Goal: Transaction & Acquisition: Purchase product/service

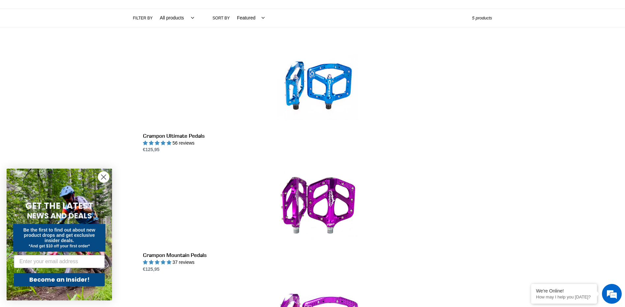
scroll to position [132, 0]
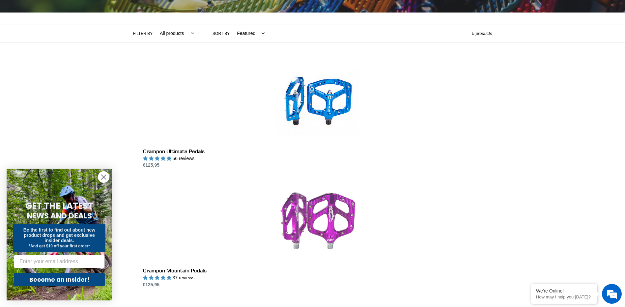
click at [404, 180] on link "Crampon Mountain Pedals" at bounding box center [317, 234] width 349 height 108
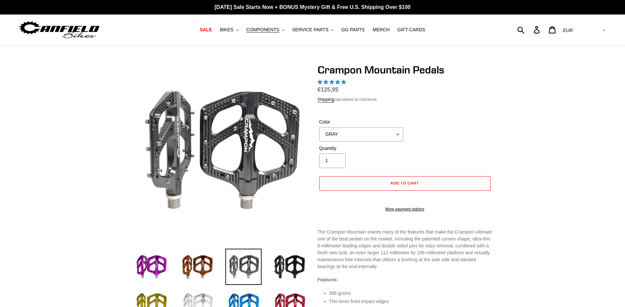
select select "highest-rating"
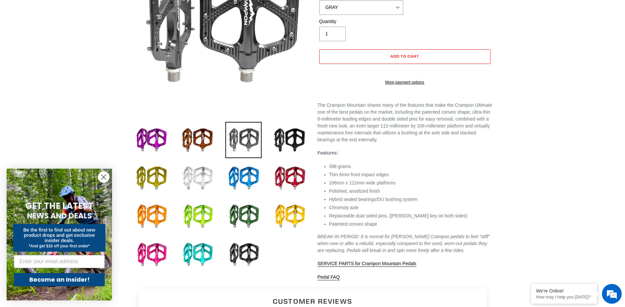
scroll to position [132, 0]
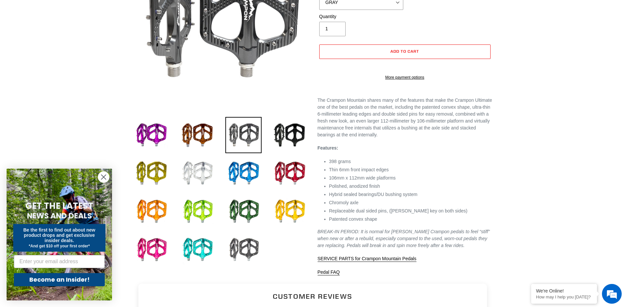
click at [249, 258] on img at bounding box center [243, 250] width 36 height 36
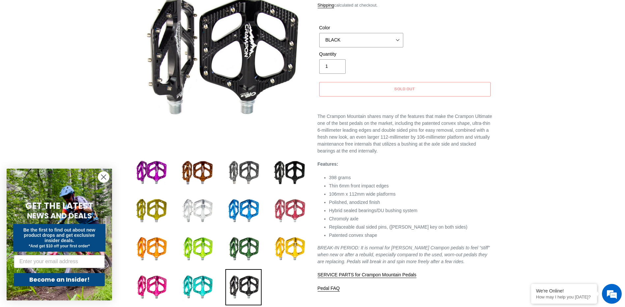
scroll to position [66, 0]
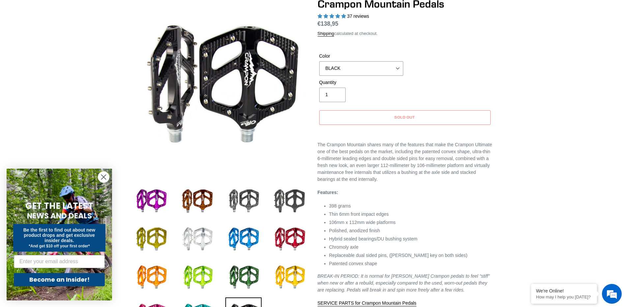
click at [290, 212] on img at bounding box center [289, 201] width 36 height 36
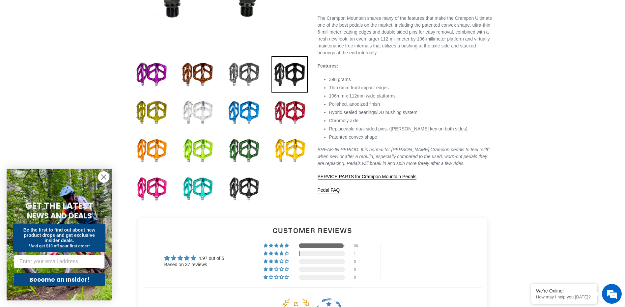
scroll to position [198, 0]
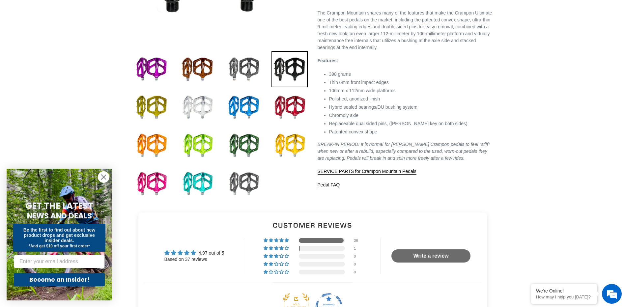
click at [248, 187] on img at bounding box center [243, 184] width 36 height 36
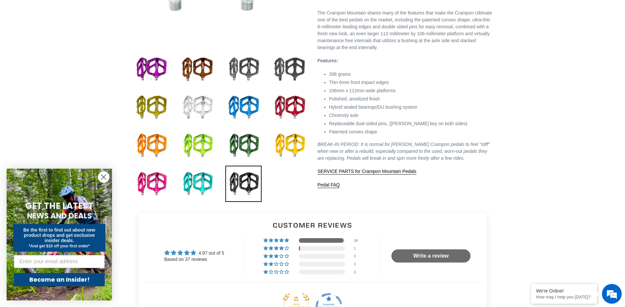
click at [301, 60] on img at bounding box center [289, 69] width 36 height 36
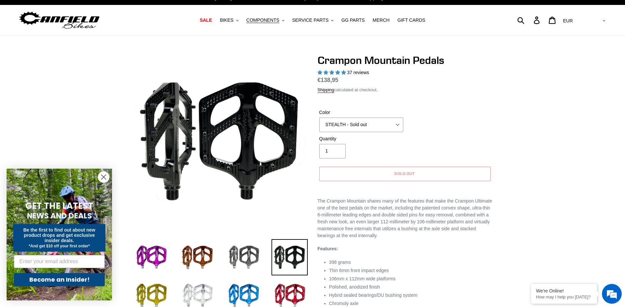
scroll to position [0, 0]
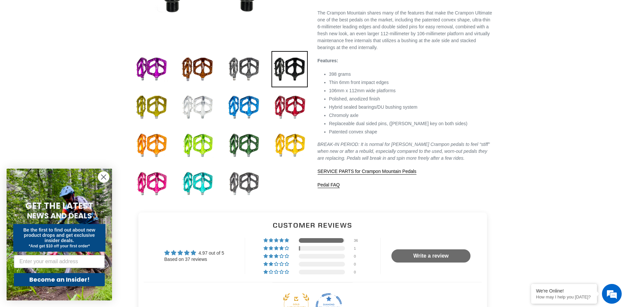
click at [235, 181] on img at bounding box center [243, 184] width 36 height 36
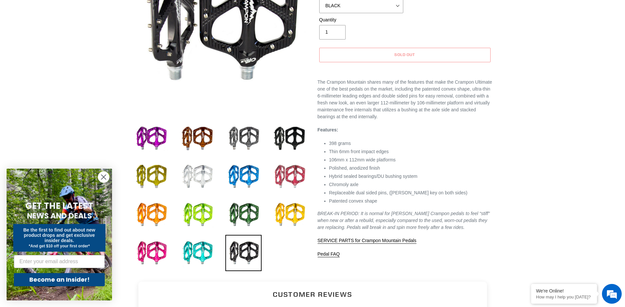
scroll to position [132, 0]
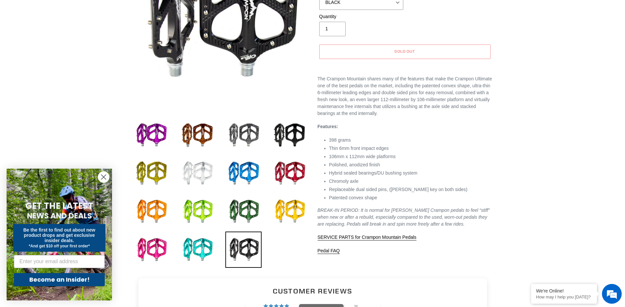
click at [205, 167] on img at bounding box center [197, 173] width 36 height 36
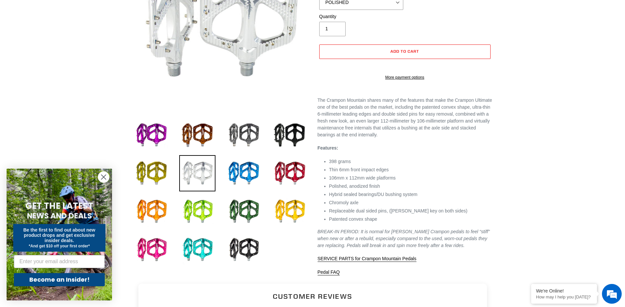
scroll to position [0, 0]
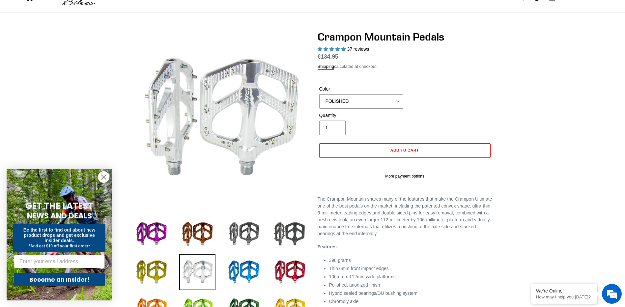
click at [297, 236] on img at bounding box center [289, 234] width 36 height 36
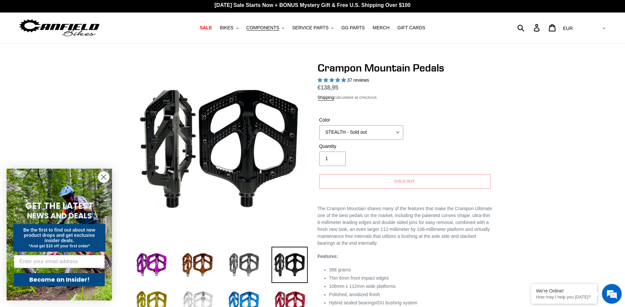
scroll to position [33, 0]
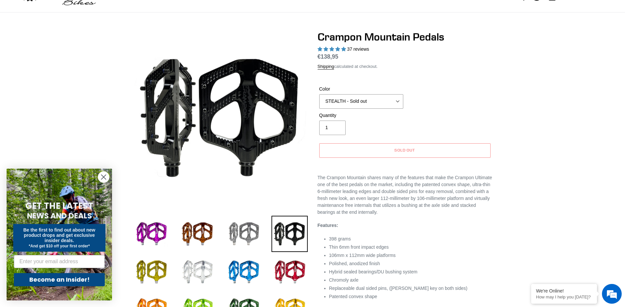
click at [255, 226] on img at bounding box center [243, 234] width 36 height 36
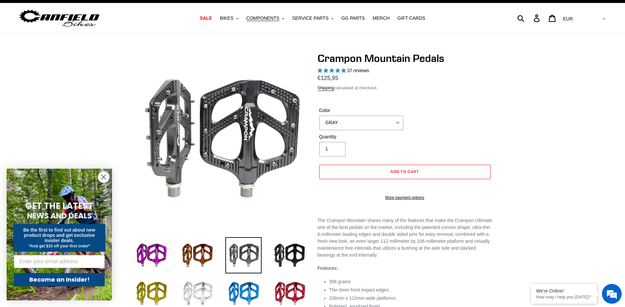
scroll to position [0, 0]
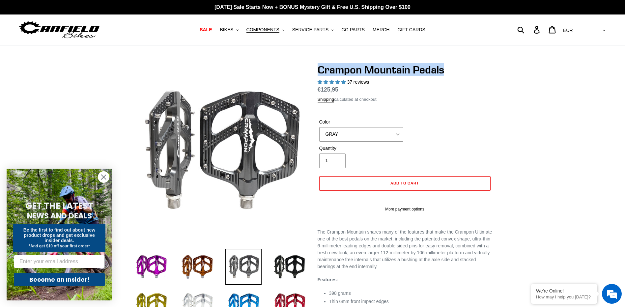
drag, startPoint x: 443, startPoint y: 69, endPoint x: 316, endPoint y: 69, distance: 126.8
click at [316, 69] on div "Crampon Mountain Pedals 37 reviews Regular price €125,95 Sale price €125,95 On …" at bounding box center [400, 236] width 184 height 344
click at [154, 263] on img at bounding box center [151, 267] width 36 height 36
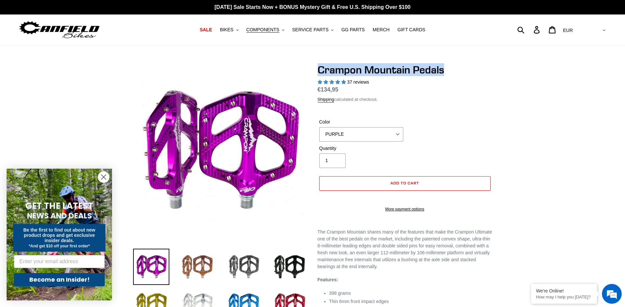
click at [193, 261] on img at bounding box center [197, 267] width 36 height 36
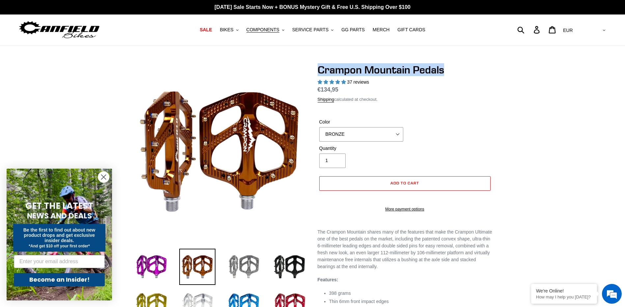
click at [234, 262] on img at bounding box center [243, 267] width 36 height 36
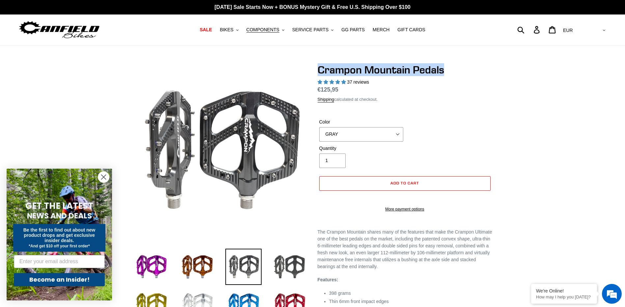
click at [297, 263] on img at bounding box center [289, 267] width 36 height 36
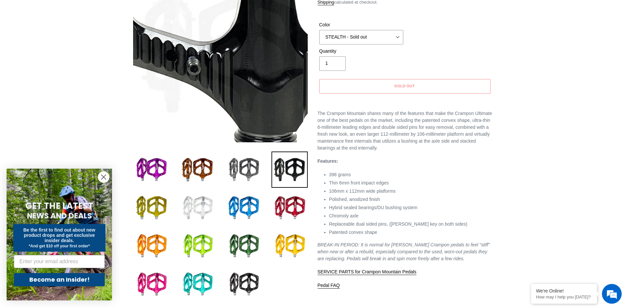
scroll to position [99, 0]
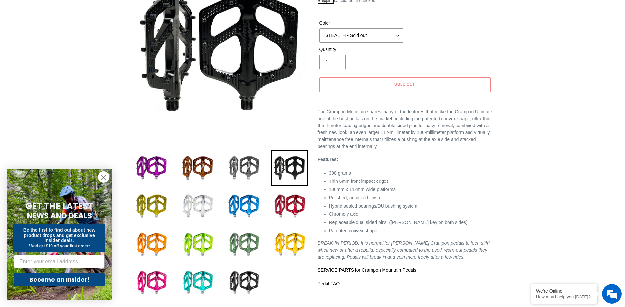
click at [245, 238] on img at bounding box center [243, 244] width 36 height 36
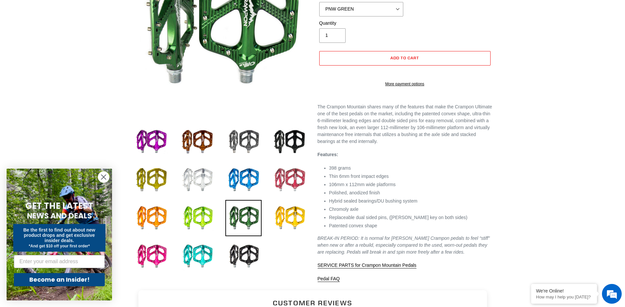
scroll to position [132, 0]
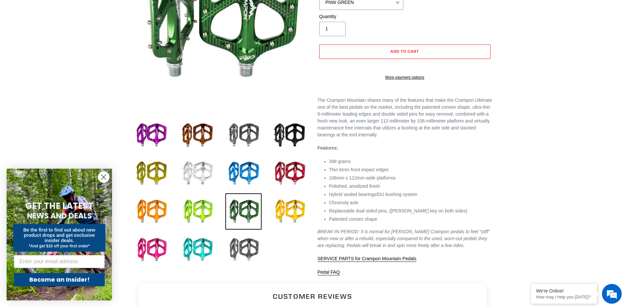
click at [258, 250] on img at bounding box center [243, 250] width 36 height 36
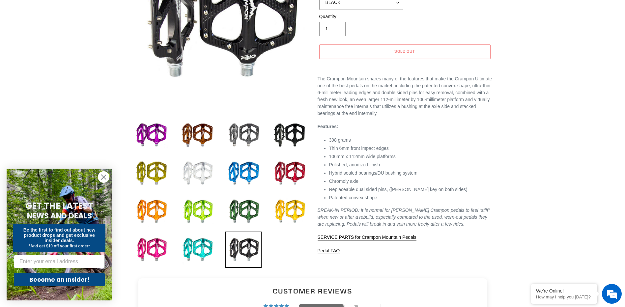
click at [208, 182] on img at bounding box center [197, 173] width 36 height 36
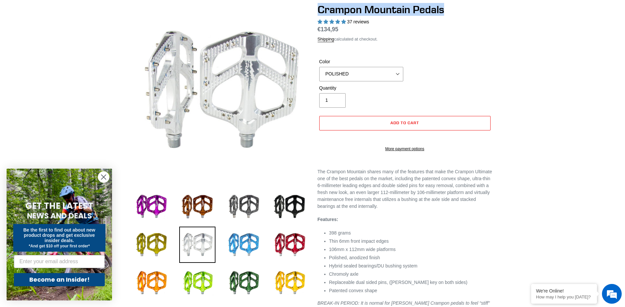
scroll to position [0, 0]
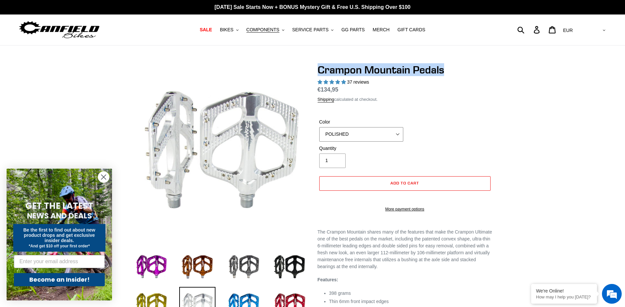
click at [339, 134] on select "GRAY BLACK STEALTH - Sold out POLISHED RED BLUE [GEOGRAPHIC_DATA] ORANGE PNW GR…" at bounding box center [361, 134] width 84 height 14
select select "GRAY"
click at [319, 127] on select "GRAY BLACK STEALTH - Sold out POLISHED RED BLUE [GEOGRAPHIC_DATA] ORANGE PNW GR…" at bounding box center [361, 134] width 84 height 14
click at [242, 264] on img at bounding box center [243, 267] width 36 height 36
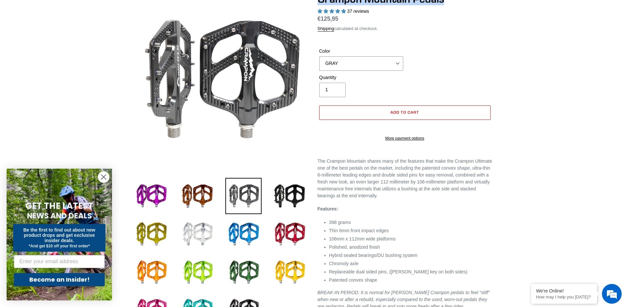
scroll to position [33, 0]
